Goal: Task Accomplishment & Management: Manage account settings

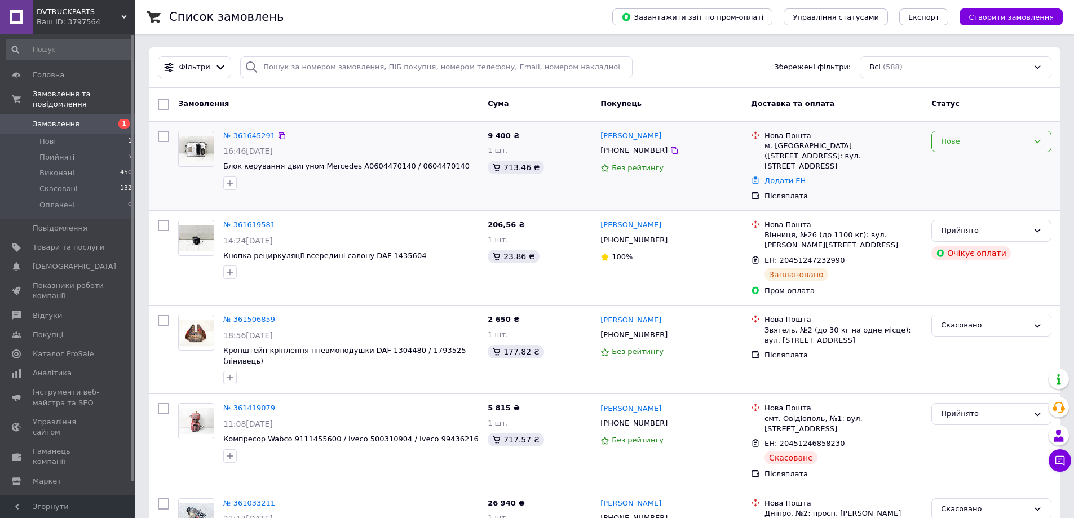
click at [951, 142] on div "Нове" at bounding box center [984, 142] width 87 height 12
click at [966, 164] on li "Прийнято" at bounding box center [991, 164] width 119 height 21
click at [260, 136] on link "№ 361645291" at bounding box center [249, 135] width 52 height 8
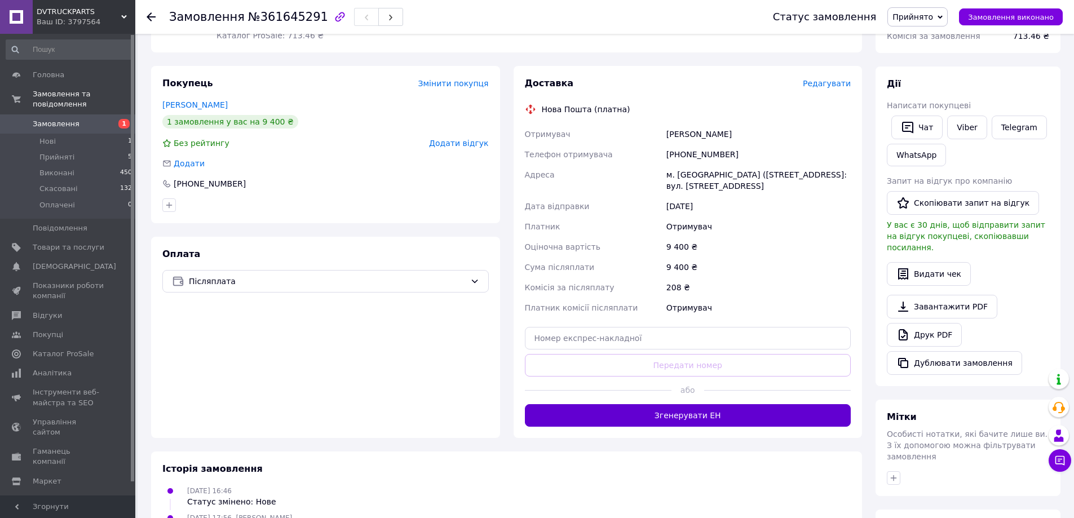
scroll to position [169, 0]
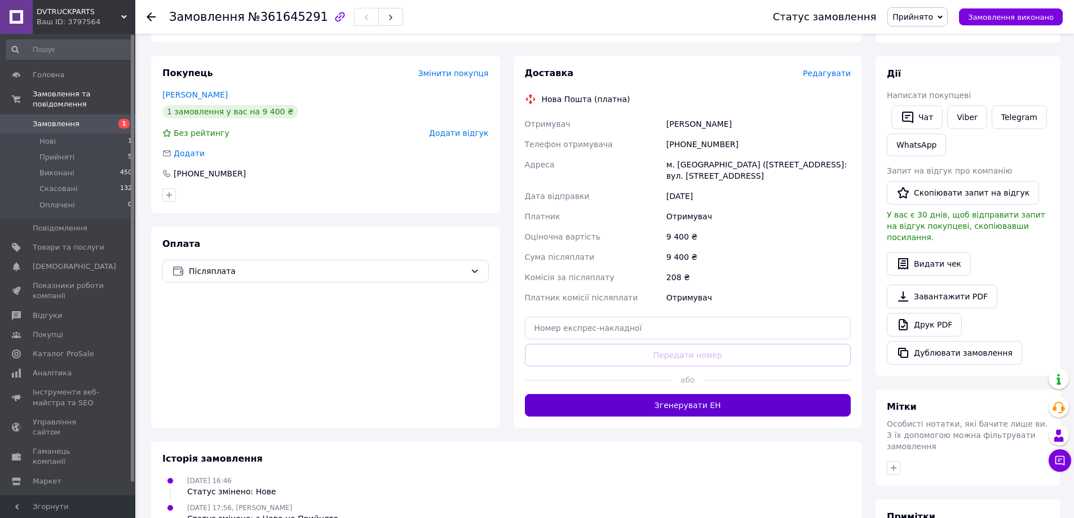
click at [769, 400] on button "Згенерувати ЕН" at bounding box center [688, 405] width 326 height 23
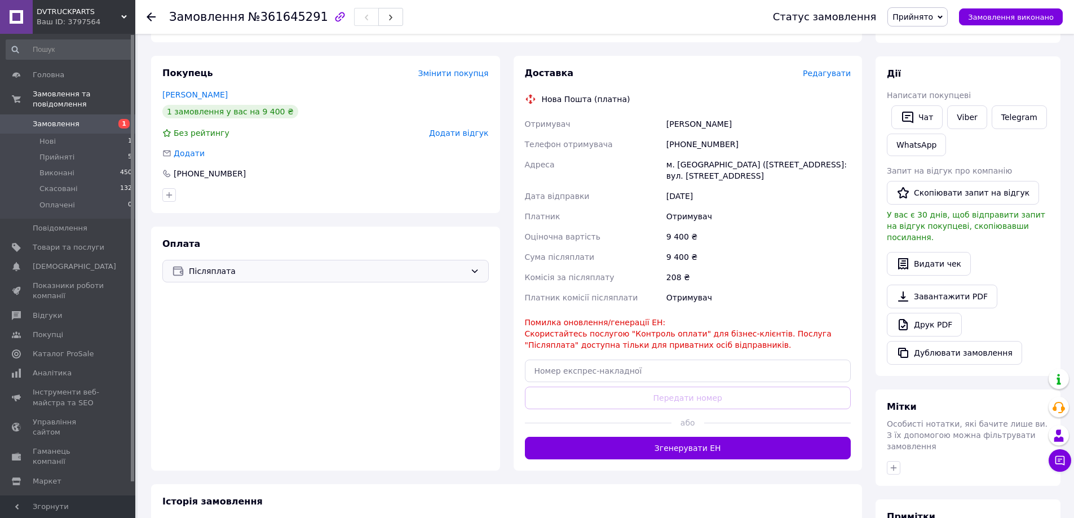
click at [379, 268] on span "Післяплата" at bounding box center [327, 271] width 277 height 12
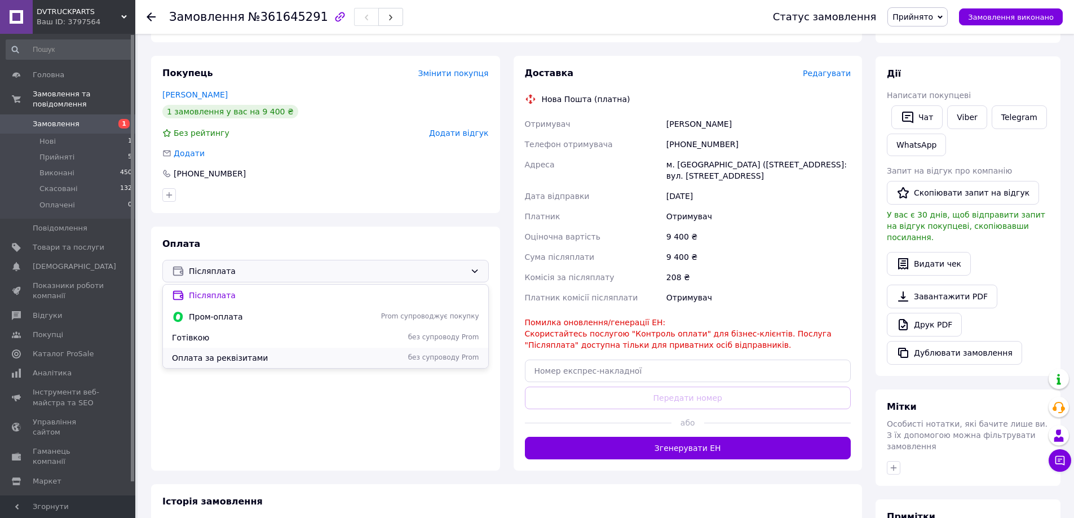
click at [382, 353] on span "без супроводу Prom" at bounding box center [419, 358] width 120 height 10
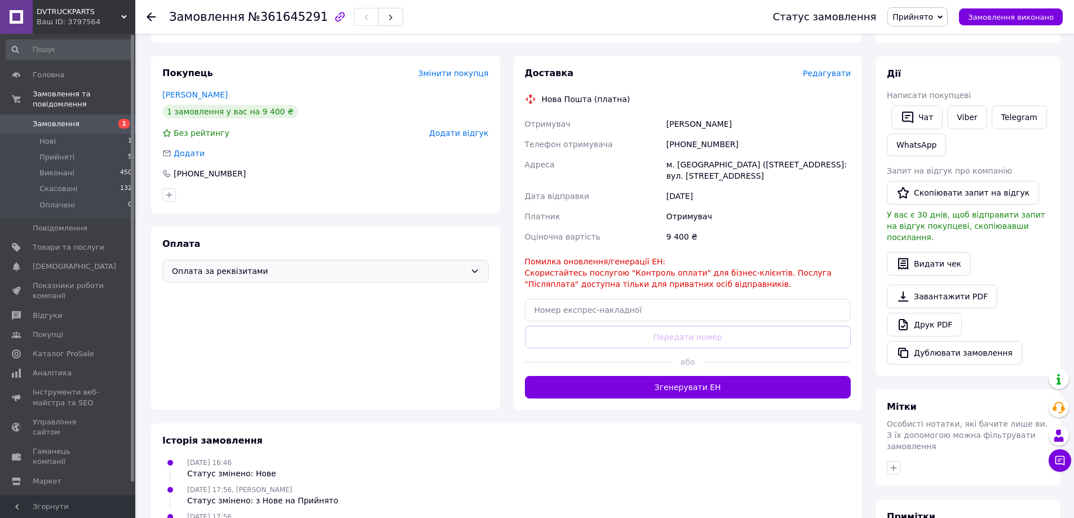
click at [231, 271] on span "Оплата за реквізитами" at bounding box center [319, 271] width 294 height 12
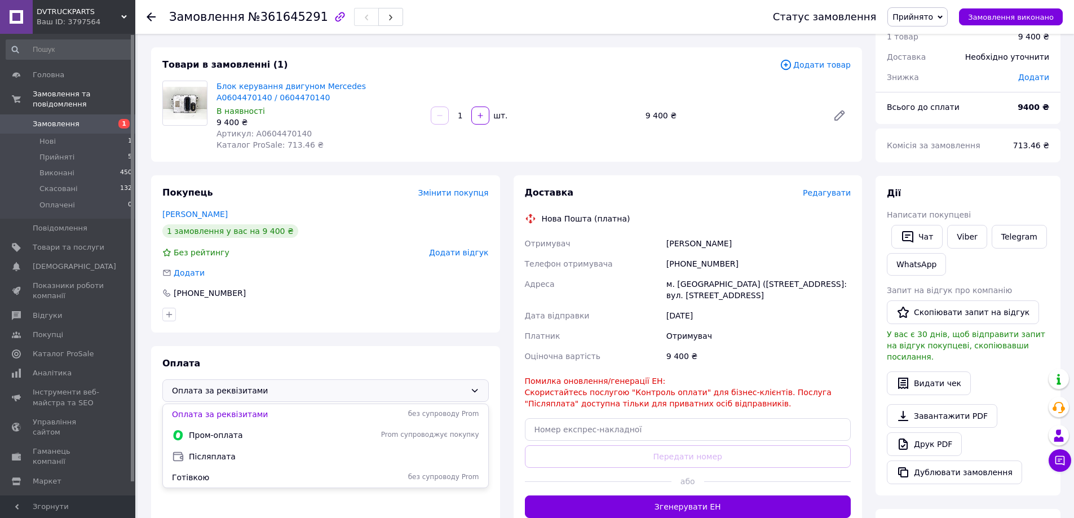
scroll to position [113, 0]
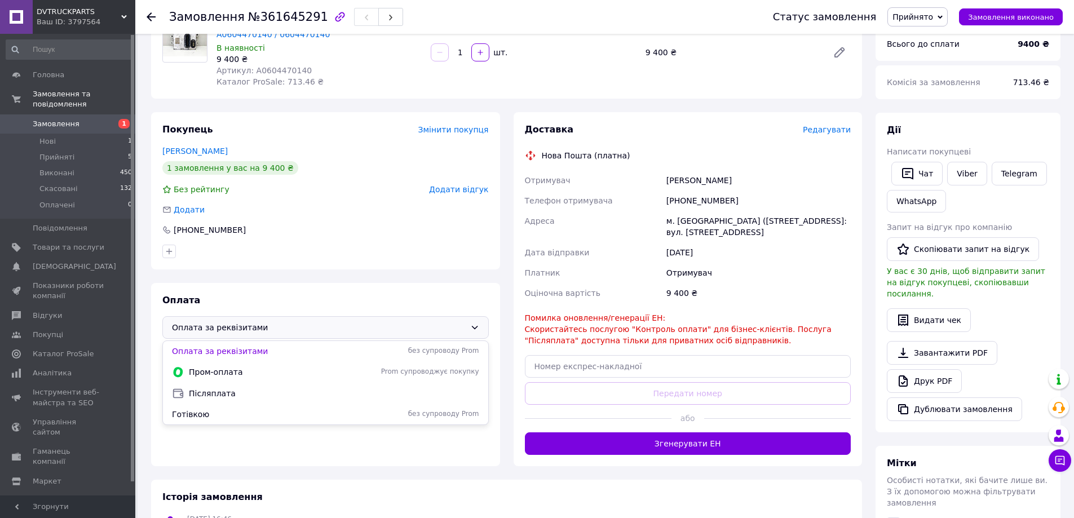
click at [450, 273] on div "Покупець Змінити покупця Глоба Григорій 1 замовлення у вас на 9 400 ₴ Без рейти…" at bounding box center [325, 289] width 349 height 354
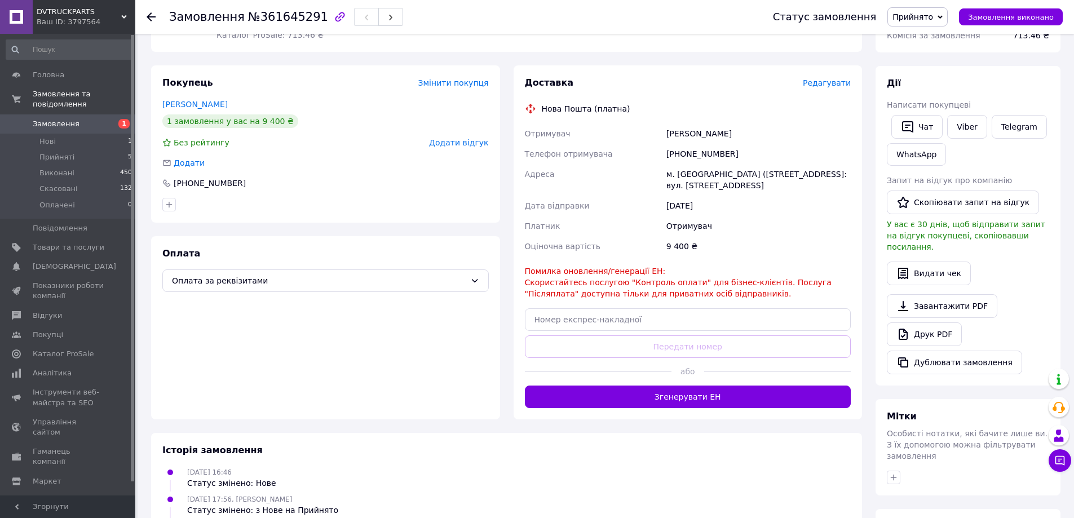
scroll to position [169, 0]
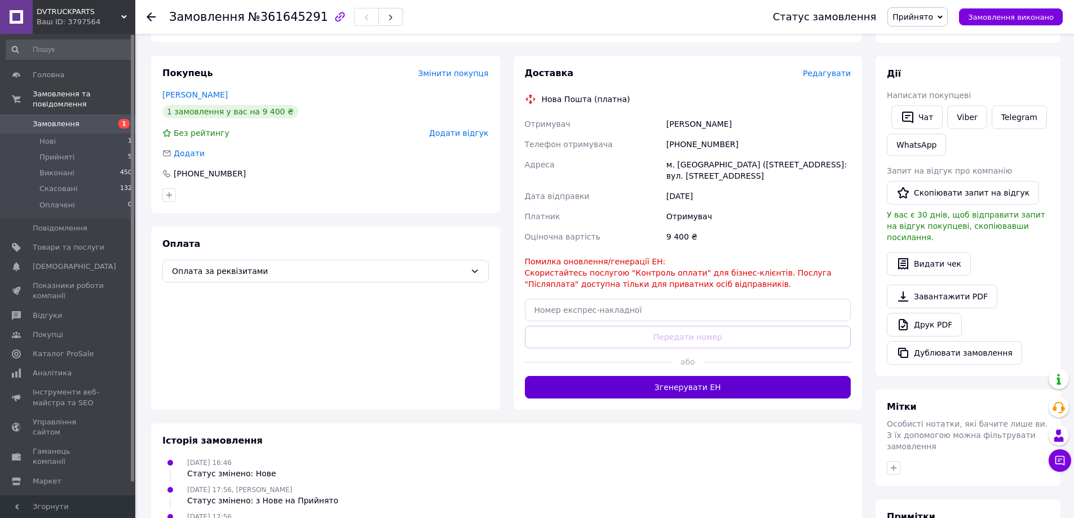
click at [691, 393] on button "Згенерувати ЕН" at bounding box center [688, 387] width 326 height 23
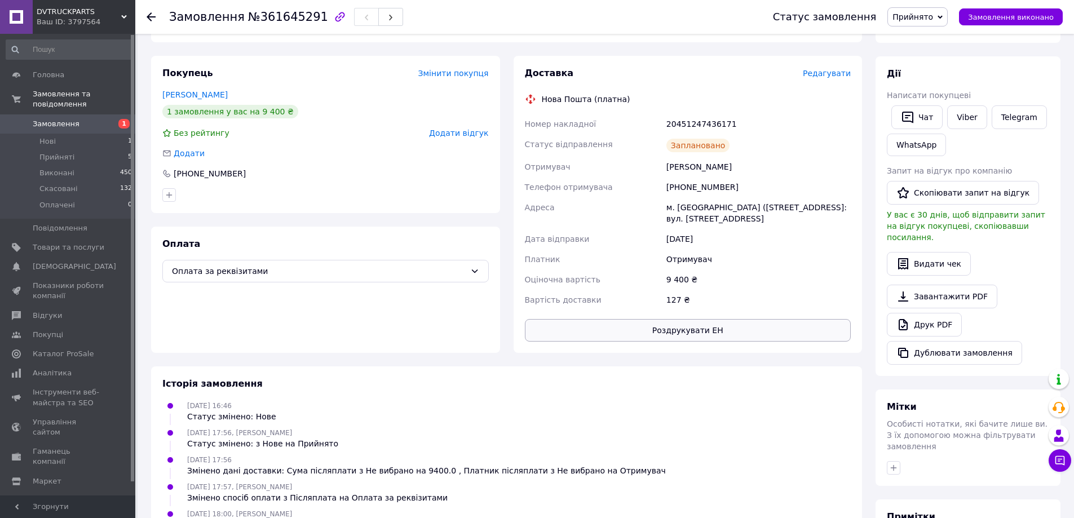
click at [711, 334] on button "Роздрукувати ЕН" at bounding box center [688, 330] width 326 height 23
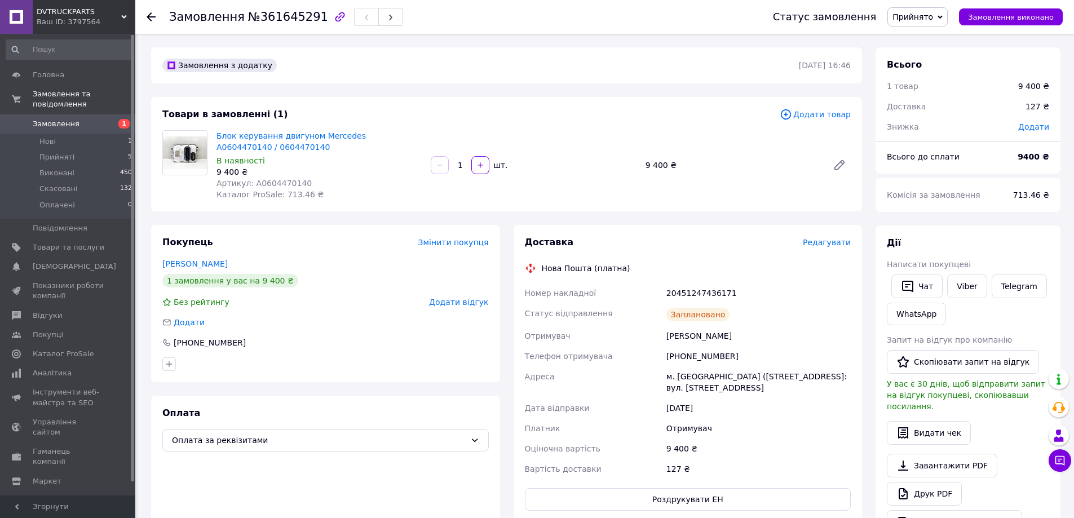
scroll to position [226, 0]
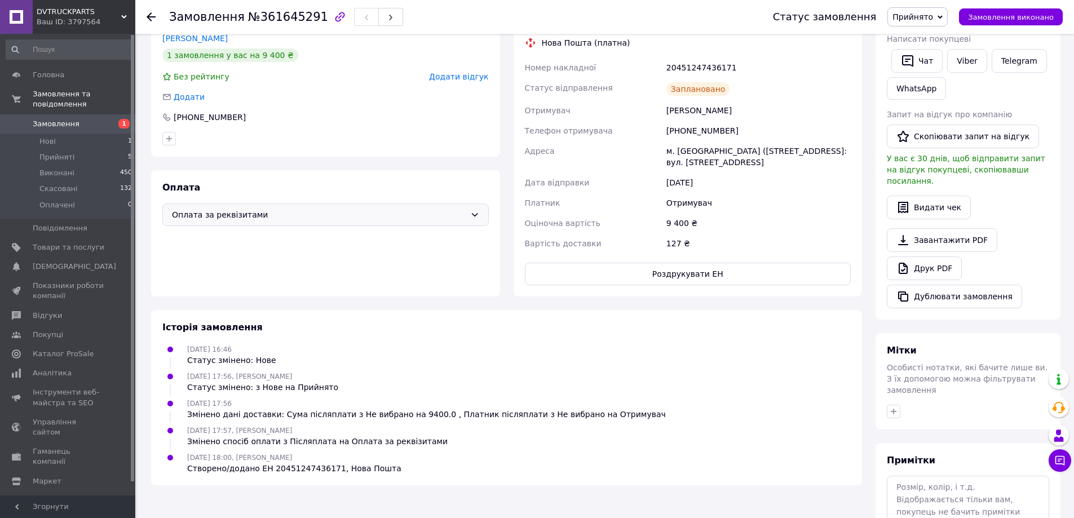
click at [350, 220] on span "Оплата за реквізитами" at bounding box center [319, 215] width 294 height 12
click at [368, 156] on div "Покупець Змінити покупця Глоба Григорій 1 замовлення у вас на 9 400 ₴ Без рейти…" at bounding box center [325, 77] width 349 height 157
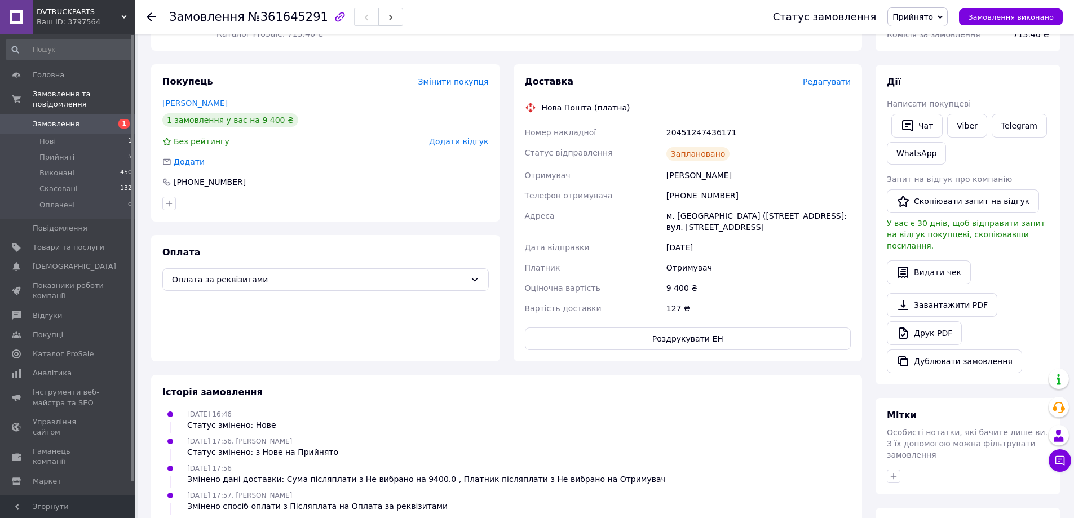
scroll to position [0, 0]
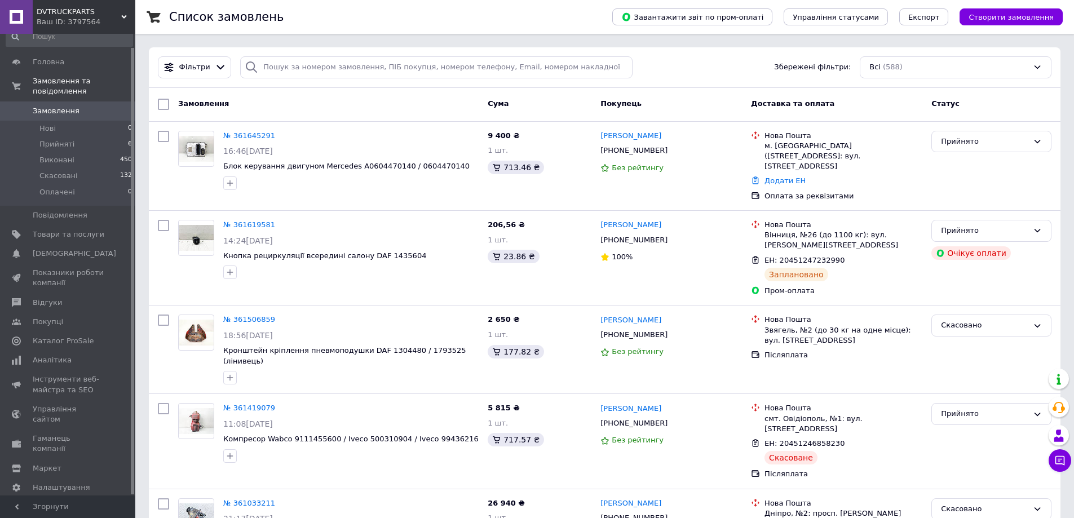
scroll to position [14, 0]
click at [79, 482] on span "Налаштування" at bounding box center [62, 487] width 58 height 10
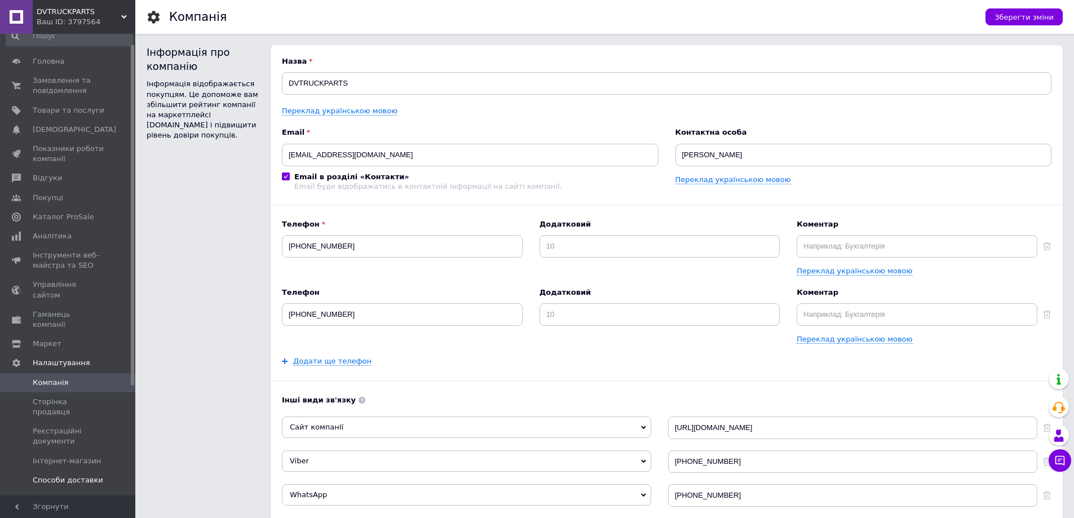
click at [97, 475] on span "Способи доставки" at bounding box center [69, 480] width 72 height 10
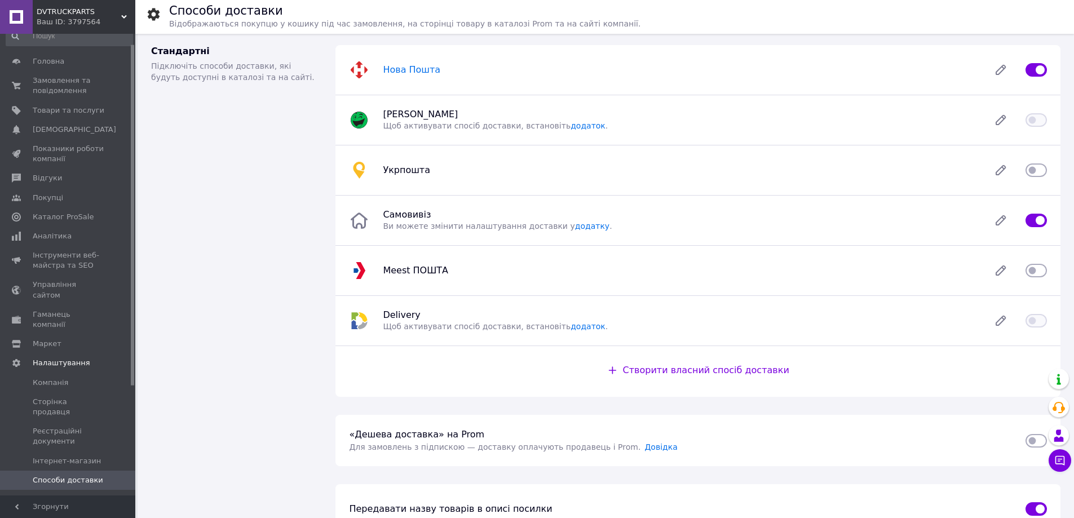
click at [416, 70] on span "Нова Пошта" at bounding box center [412, 69] width 58 height 11
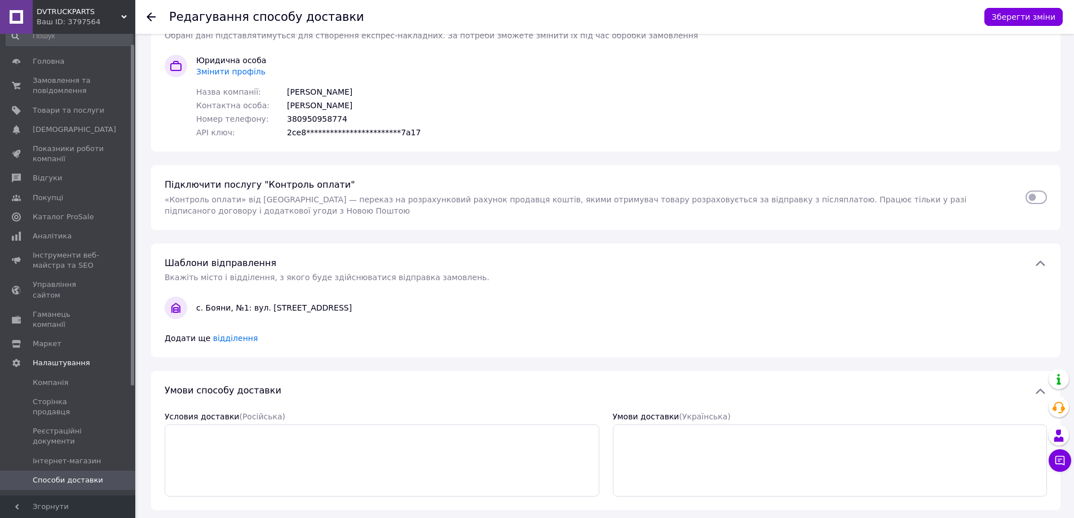
scroll to position [113, 0]
click at [1031, 194] on input "checkbox" at bounding box center [1036, 195] width 21 height 11
checkbox input "true"
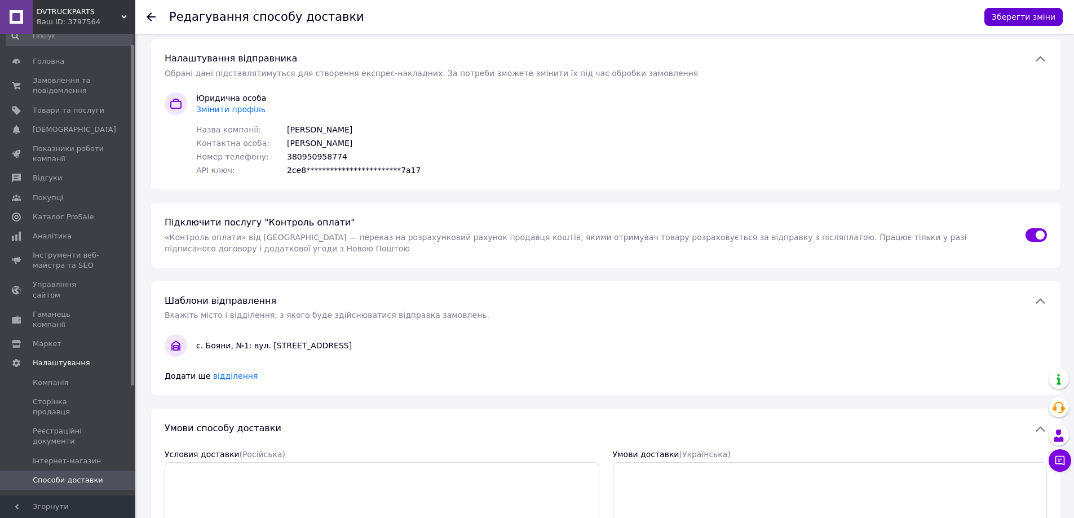
scroll to position [0, 0]
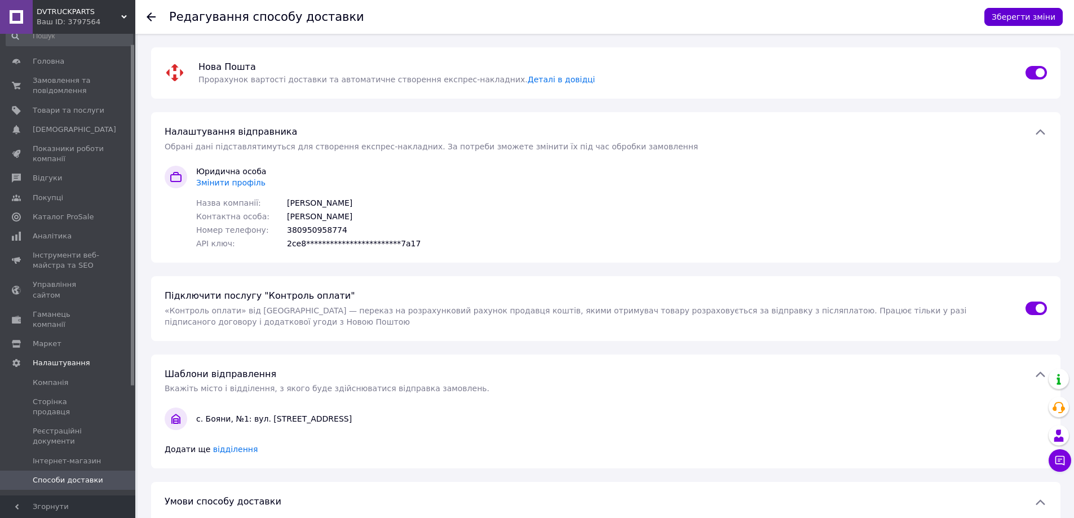
click at [1011, 17] on button "Зберегти зміни" at bounding box center [1023, 17] width 78 height 18
click at [916, 189] on div "**********" at bounding box center [605, 207] width 891 height 83
click at [98, 92] on span "Замовлення та повідомлення" at bounding box center [69, 86] width 72 height 20
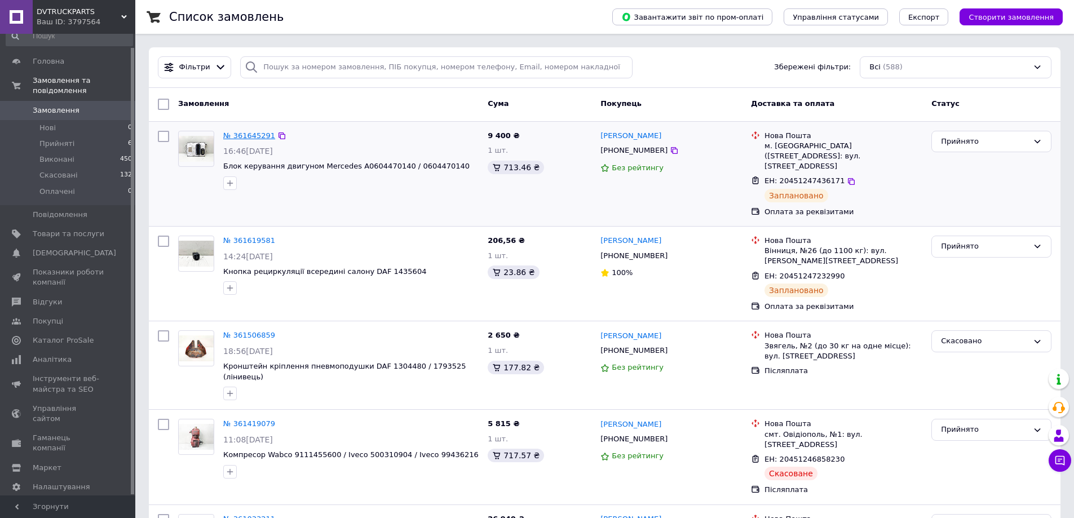
click at [233, 134] on link "№ 361645291" at bounding box center [249, 135] width 52 height 8
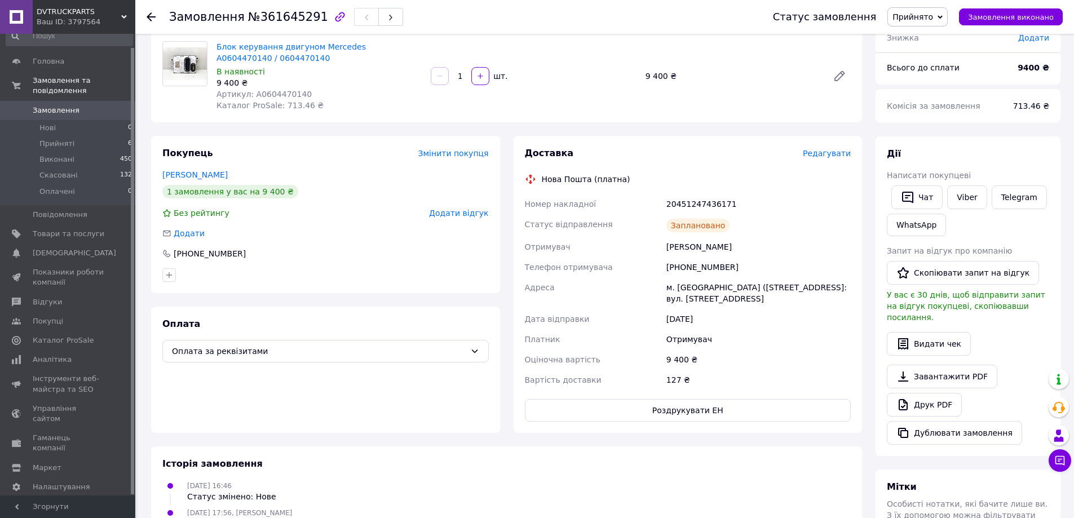
scroll to position [113, 0]
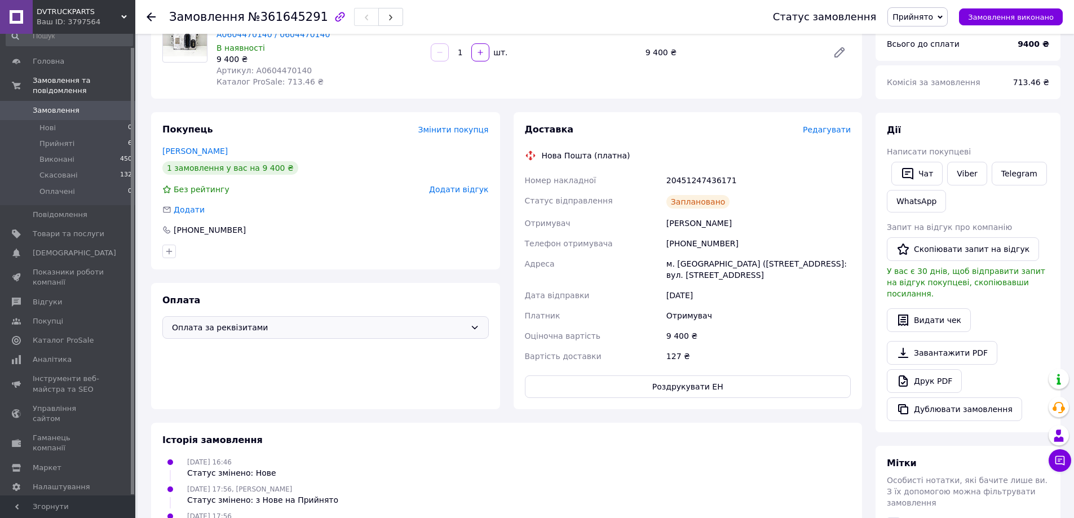
click at [287, 322] on span "Оплата за реквізитами" at bounding box center [319, 327] width 294 height 12
click at [247, 392] on span "Післяплата" at bounding box center [334, 393] width 290 height 11
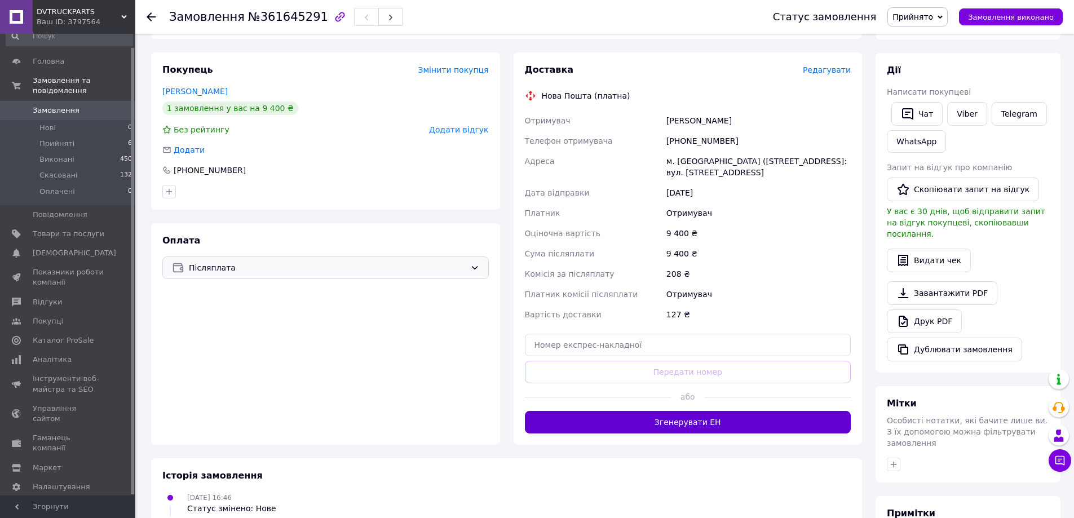
scroll to position [226, 0]
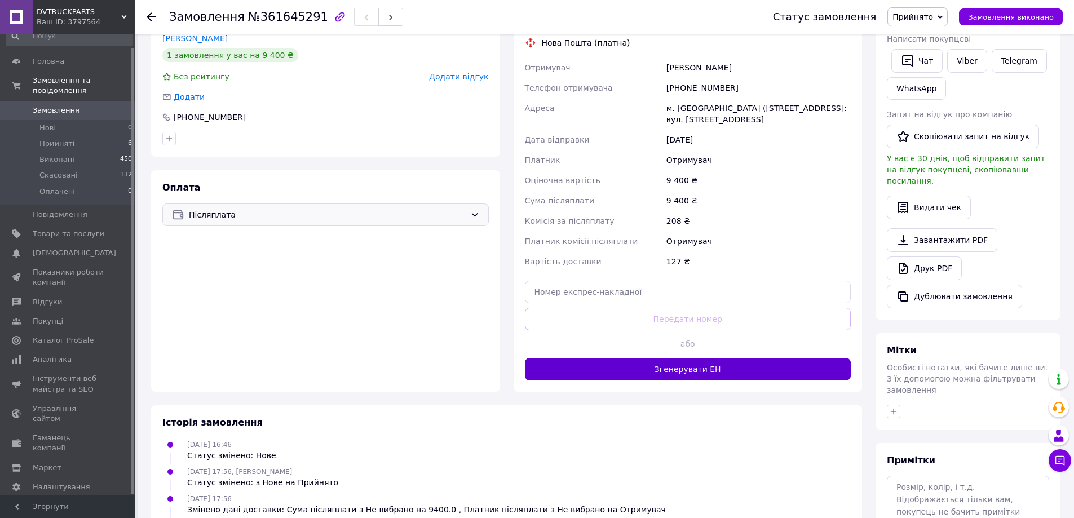
click at [629, 373] on button "Згенерувати ЕН" at bounding box center [688, 369] width 326 height 23
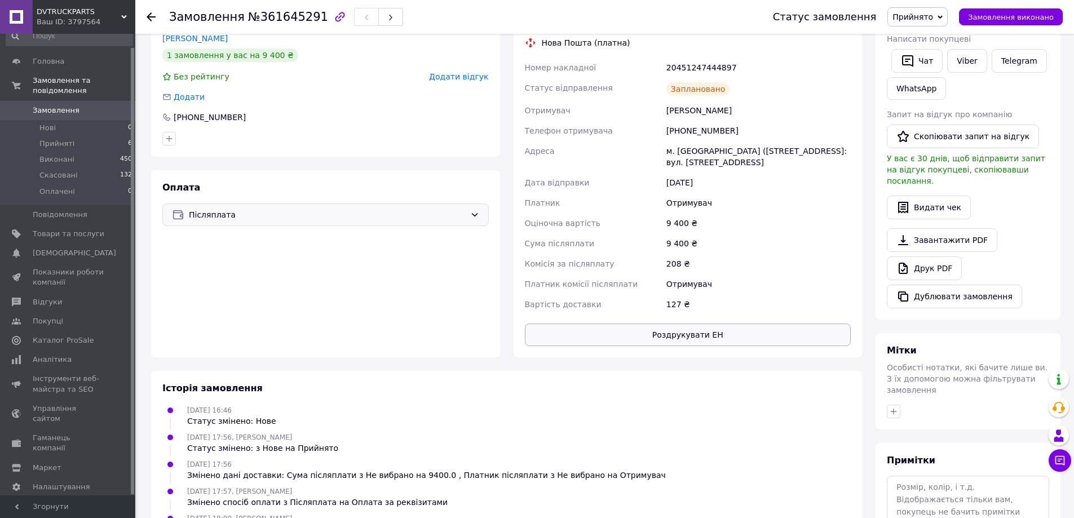
scroll to position [169, 0]
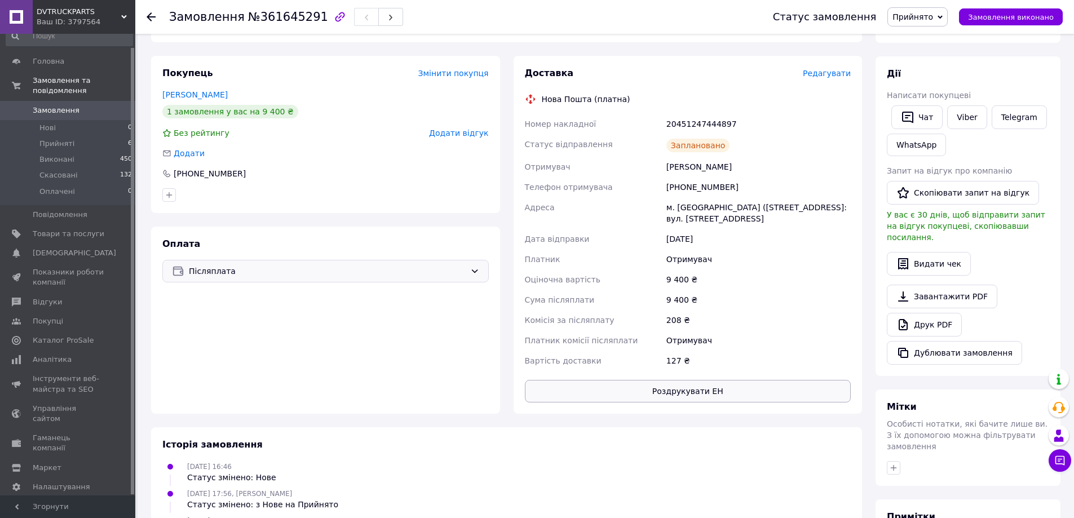
click at [700, 390] on button "Роздрукувати ЕН" at bounding box center [688, 391] width 326 height 23
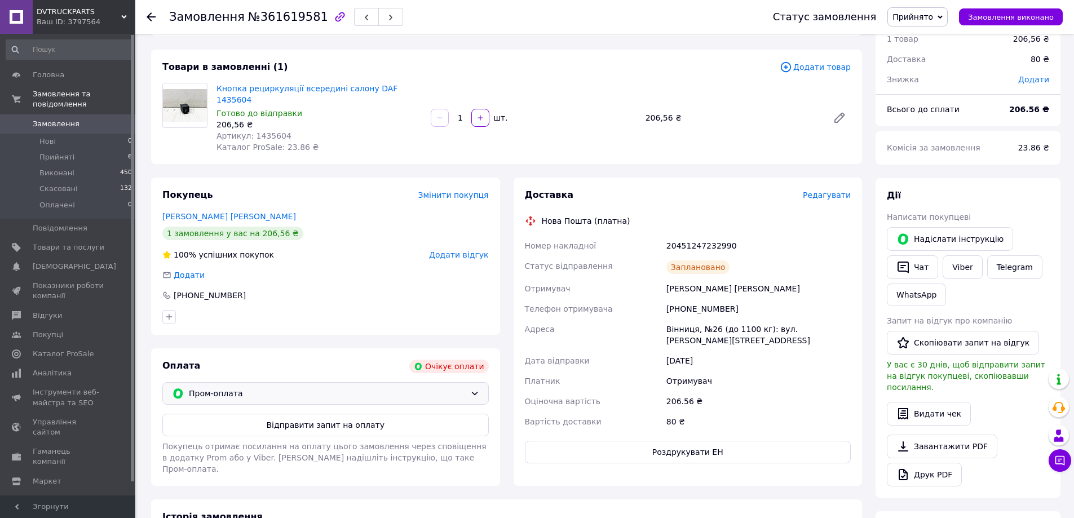
scroll to position [113, 0]
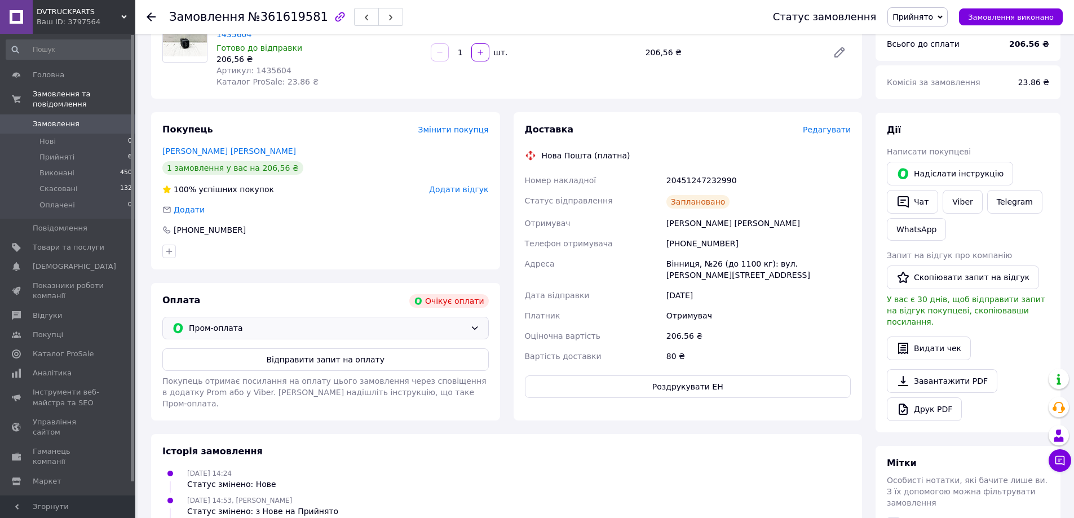
click at [347, 322] on span "Пром-оплата" at bounding box center [327, 328] width 277 height 12
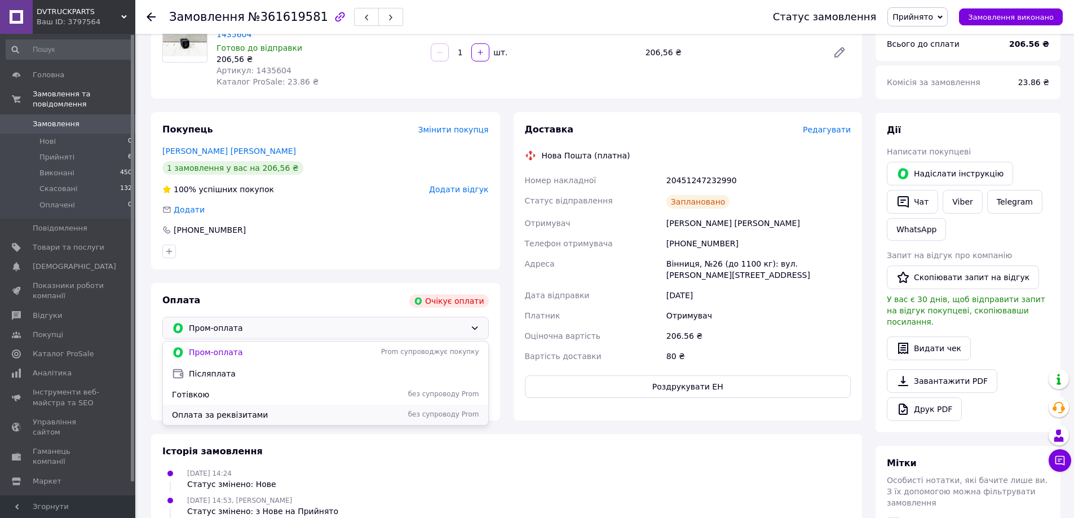
click at [319, 409] on span "Оплата за реквізитами" at bounding box center [263, 414] width 183 height 11
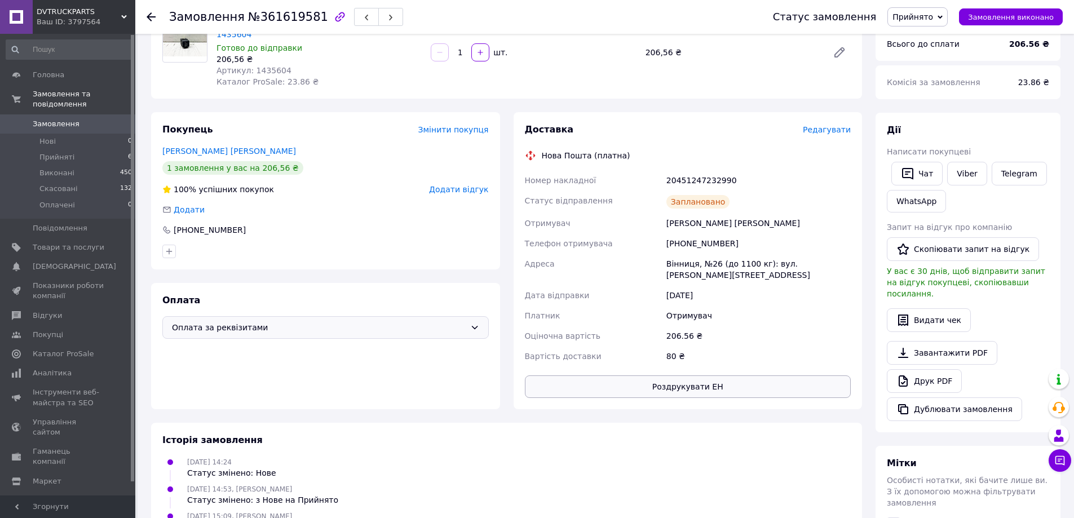
click at [706, 375] on button "Роздрукувати ЕН" at bounding box center [688, 386] width 326 height 23
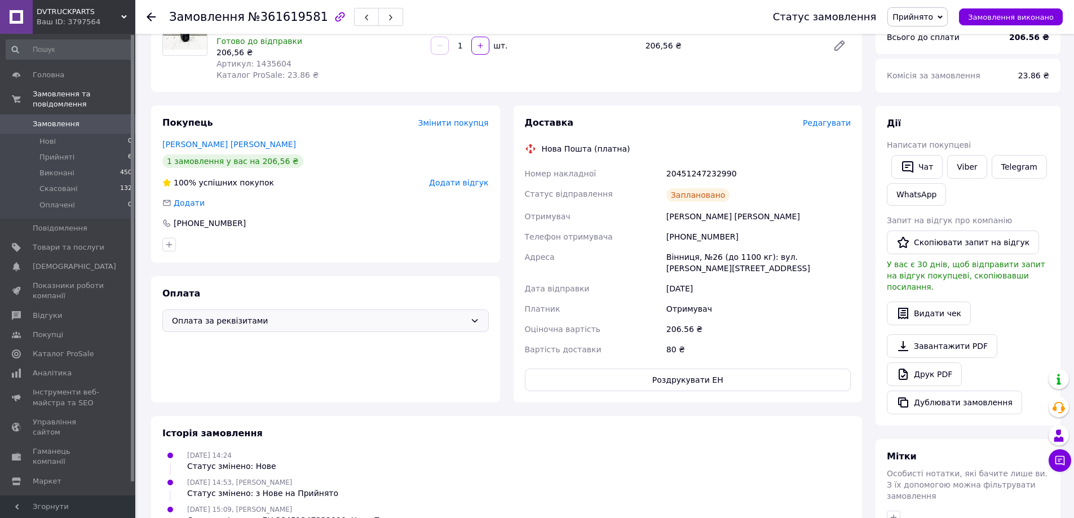
scroll to position [0, 0]
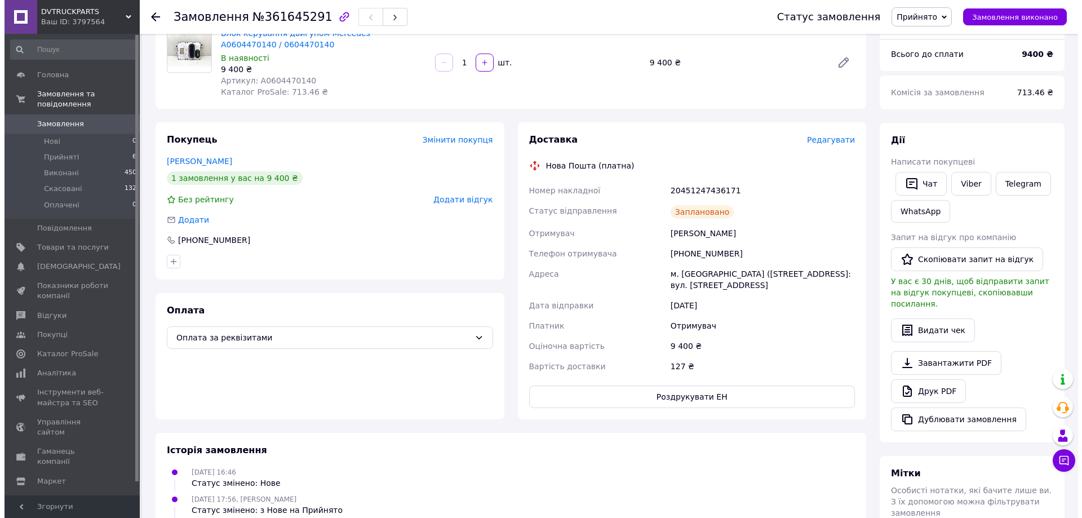
scroll to position [166, 0]
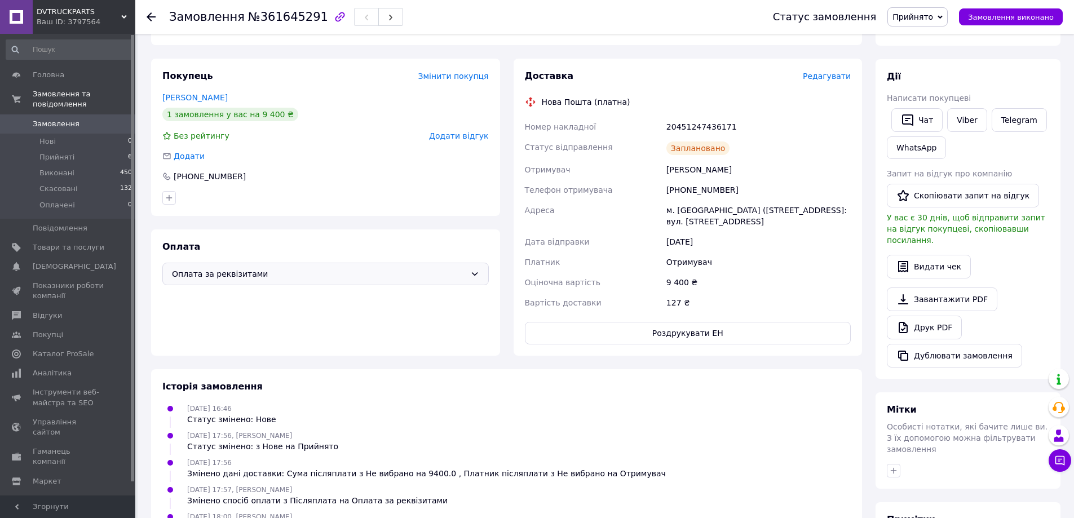
click at [352, 277] on span "Оплата за реквізитами" at bounding box center [319, 274] width 294 height 12
click at [828, 77] on span "Редагувати" at bounding box center [827, 76] width 48 height 9
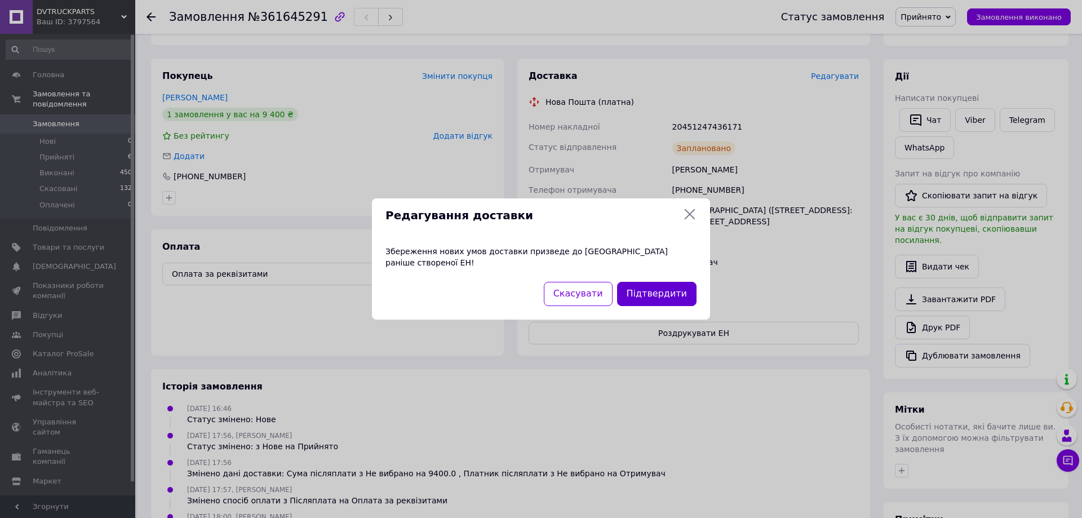
click at [668, 293] on button "Підтвердити" at bounding box center [656, 294] width 79 height 24
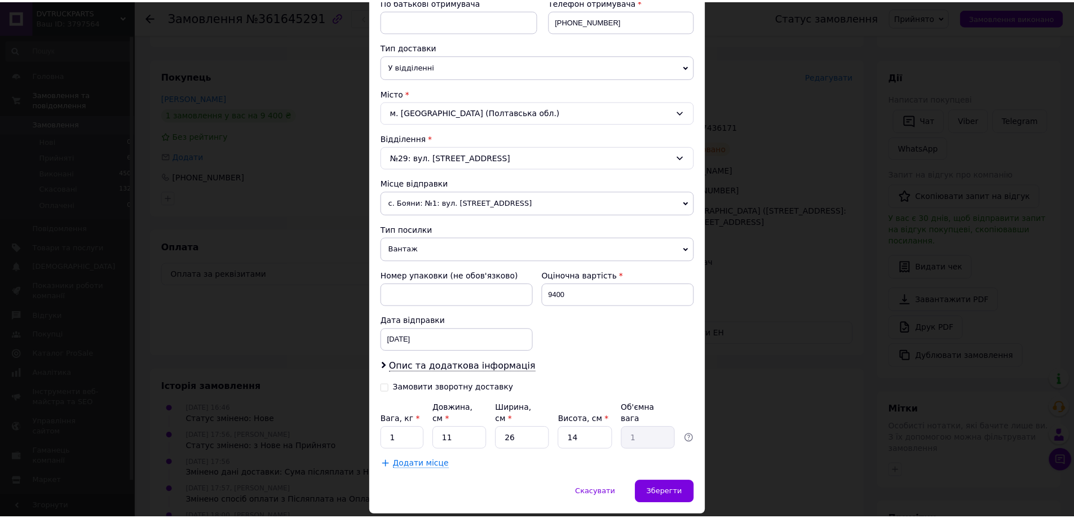
scroll to position [251, 0]
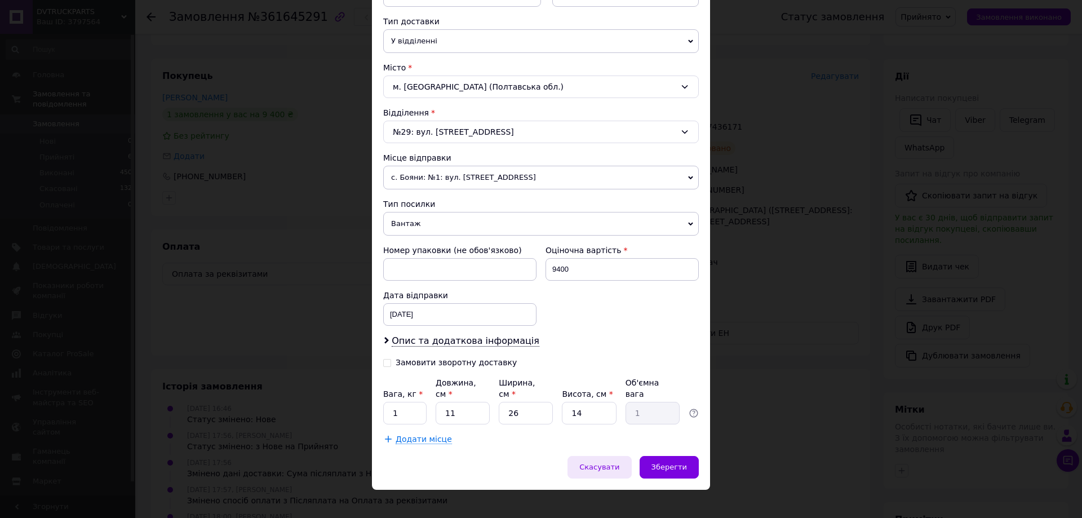
click at [618, 463] on span "Скасувати" at bounding box center [600, 467] width 40 height 8
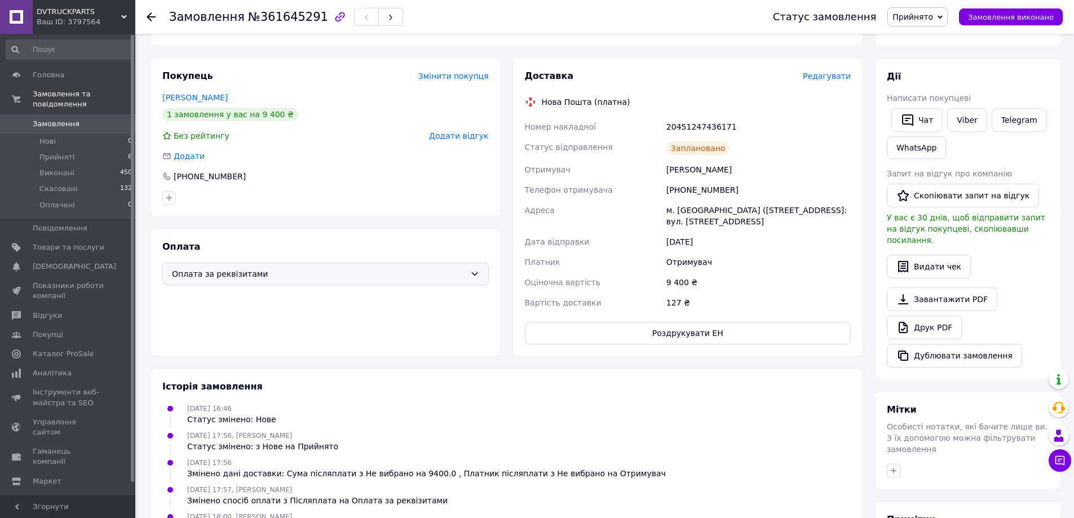
click at [290, 275] on span "Оплата за реквізитами" at bounding box center [319, 274] width 294 height 12
click at [348, 249] on div "Оплата Оплата за реквізитами Оплата за реквізитами без супроводу Prom Пром-опла…" at bounding box center [325, 292] width 349 height 126
